Goal: Task Accomplishment & Management: Complete application form

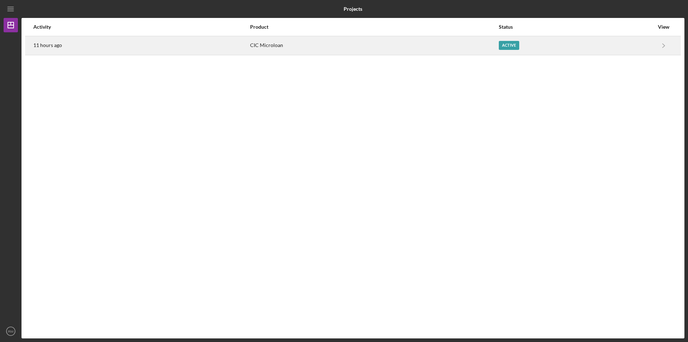
click at [580, 50] on div "Active" at bounding box center [576, 46] width 155 height 18
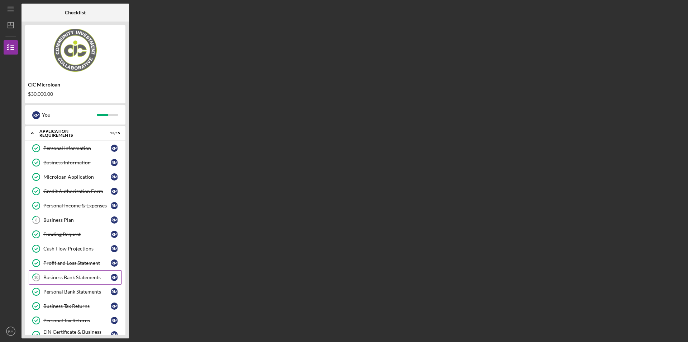
click at [92, 277] on div "Business Bank Statements" at bounding box center [76, 277] width 67 height 6
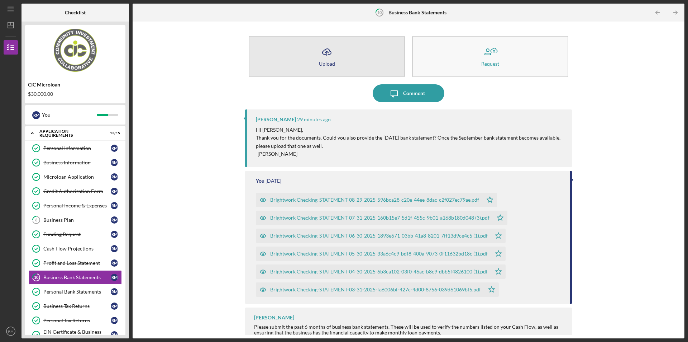
click at [322, 65] on div "Upload" at bounding box center [327, 63] width 16 height 5
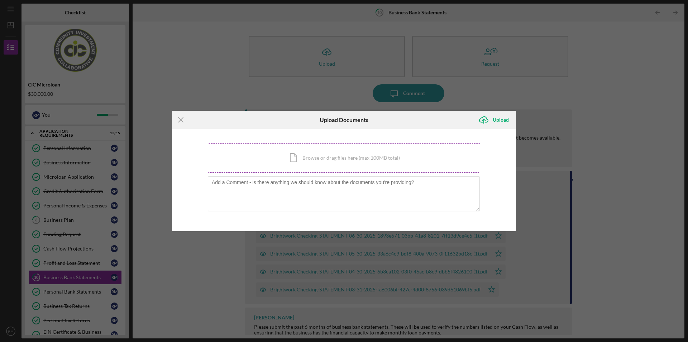
click at [314, 163] on div "Icon/Document Browse or drag files here (max 100MB total) Tap to choose files o…" at bounding box center [344, 157] width 272 height 29
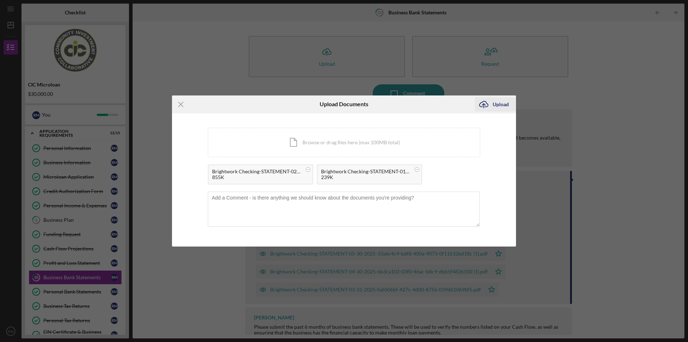
click at [500, 108] on div "Upload" at bounding box center [501, 104] width 16 height 14
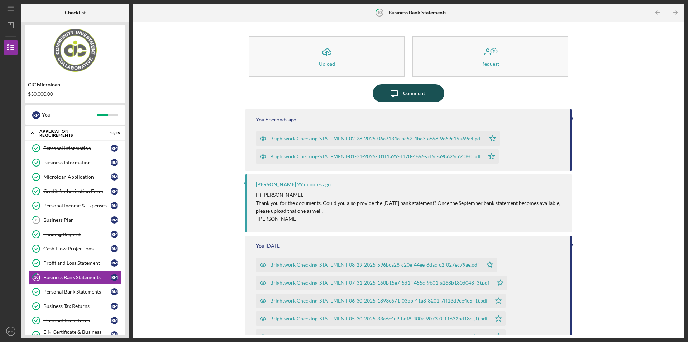
click at [418, 89] on div "Comment" at bounding box center [414, 93] width 22 height 18
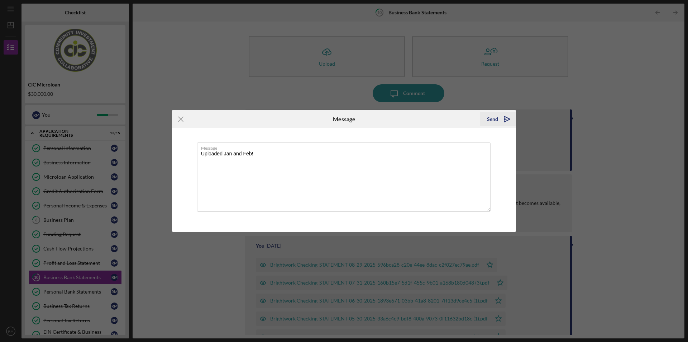
type textarea "Uploaded Jan and Feb!"
click at [507, 114] on icon "Icon/icon-invite-send" at bounding box center [507, 119] width 18 height 18
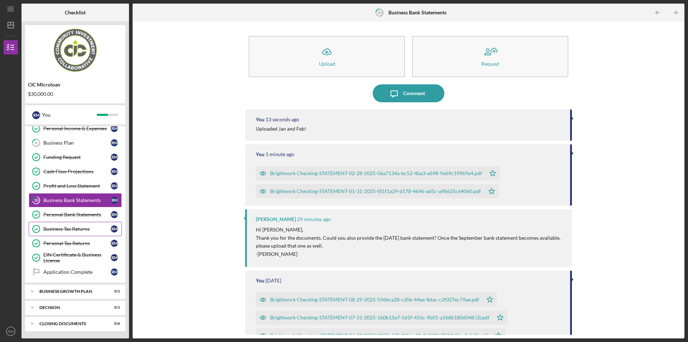
click at [87, 229] on div "Business Tax Returns" at bounding box center [76, 229] width 67 height 6
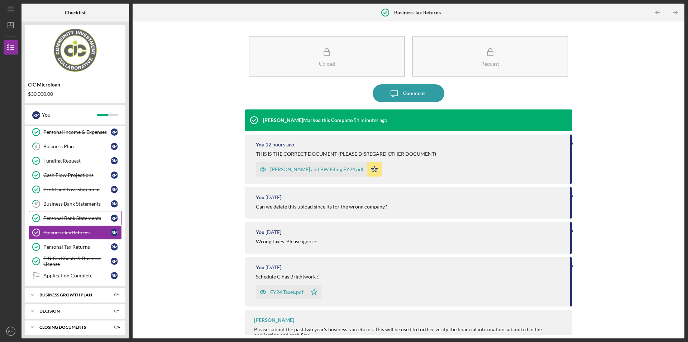
scroll to position [77, 0]
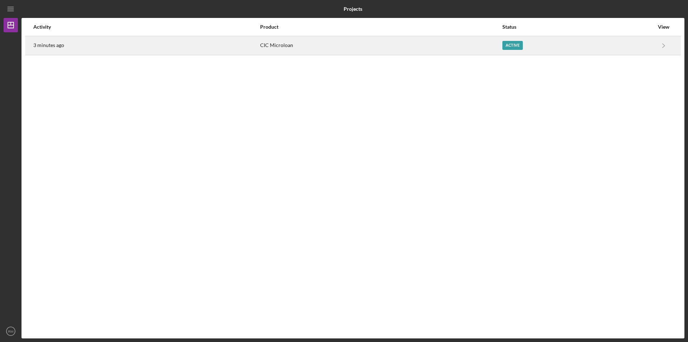
click at [581, 48] on div "Active" at bounding box center [579, 46] width 152 height 18
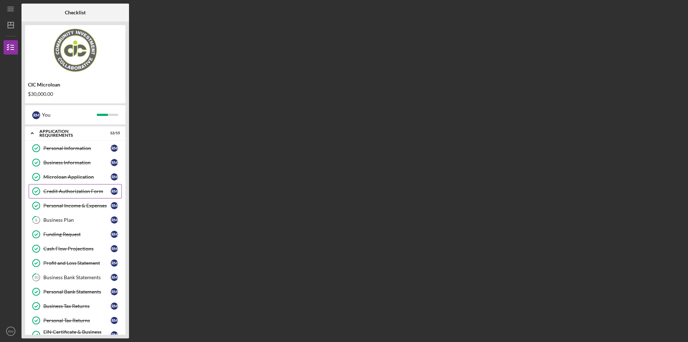
click at [93, 193] on div "Credit Authorization Form" at bounding box center [76, 191] width 67 height 6
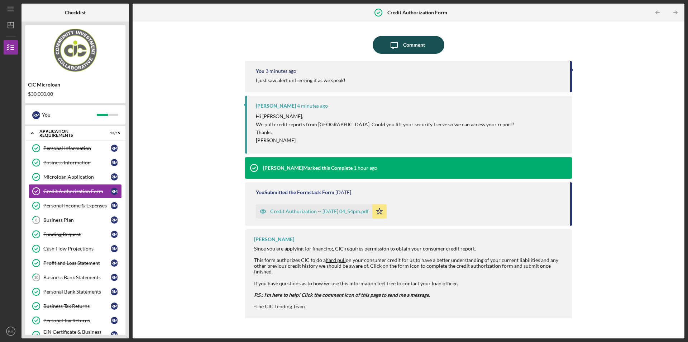
click at [406, 47] on div "Comment" at bounding box center [414, 45] width 22 height 18
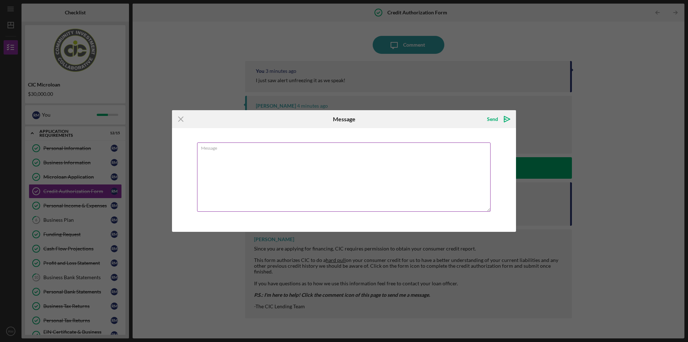
click at [338, 177] on textarea "Message" at bounding box center [344, 176] width 294 height 69
type textarea "Unfrozen until 9/24. Please let me know if you have any other challenges! I kee…"
click at [500, 124] on icon "Icon/icon-invite-send" at bounding box center [507, 119] width 18 height 18
